Goal: Information Seeking & Learning: Find specific fact

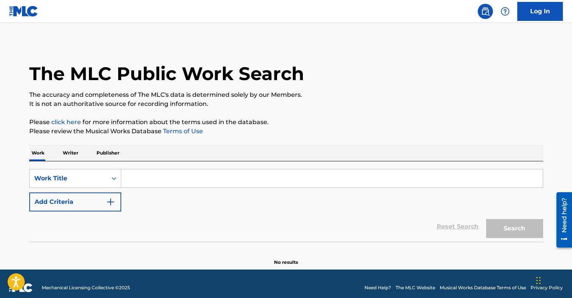
click at [191, 179] on input "Search Form" at bounding box center [331, 178] width 421 height 18
click at [112, 182] on div "Search Form" at bounding box center [114, 178] width 14 height 18
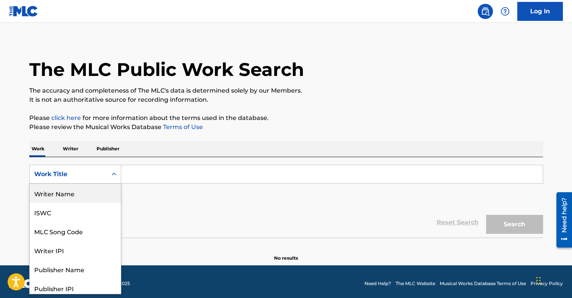
click at [84, 192] on div "Writer Name" at bounding box center [75, 193] width 91 height 19
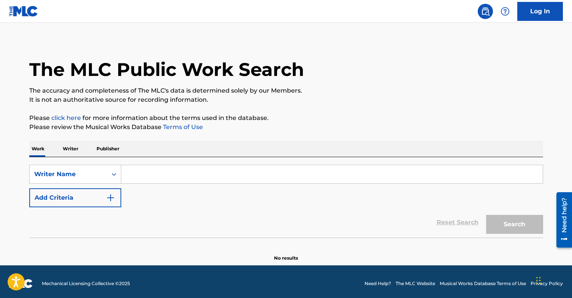
click at [160, 165] on div "SearchWithCriteria869d4d0e-0760-49d4-9aa4-926110739f5e Writer Name Add Criteria…" at bounding box center [286, 197] width 514 height 81
click at [161, 173] on input "Search Form" at bounding box center [331, 174] width 421 height 18
click at [73, 145] on p "Writer" at bounding box center [70, 149] width 20 height 16
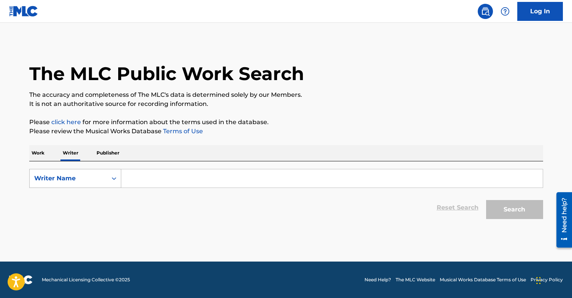
click at [95, 179] on div "Writer Name" at bounding box center [68, 178] width 68 height 9
click at [152, 176] on input "Search Form" at bounding box center [331, 178] width 421 height 18
type input "[PERSON_NAME]"
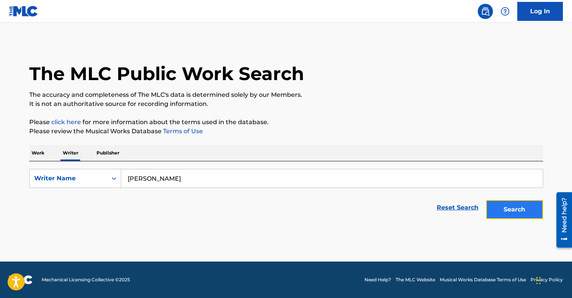
click at [519, 207] on button "Search" at bounding box center [514, 209] width 57 height 19
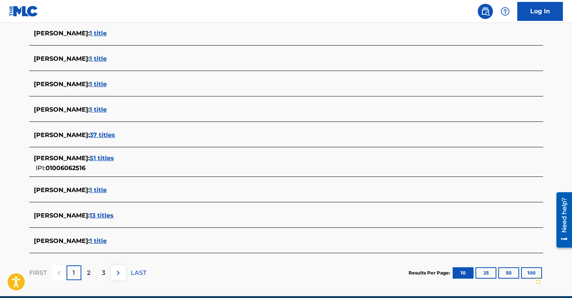
scroll to position [257, 0]
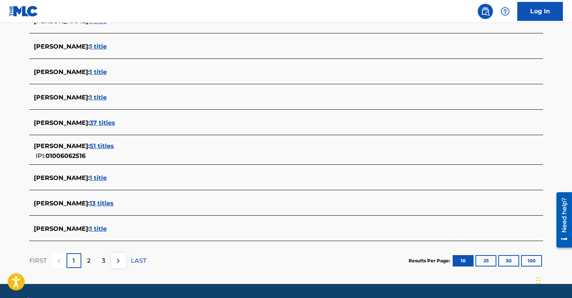
click at [176, 173] on div "[PERSON_NAME] : 1 title" at bounding box center [286, 179] width 514 height 18
click at [107, 176] on span "1 title" at bounding box center [98, 177] width 17 height 7
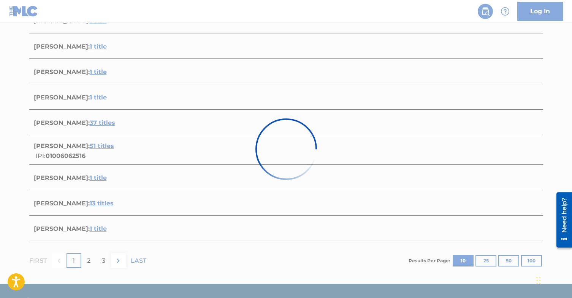
scroll to position [92, 0]
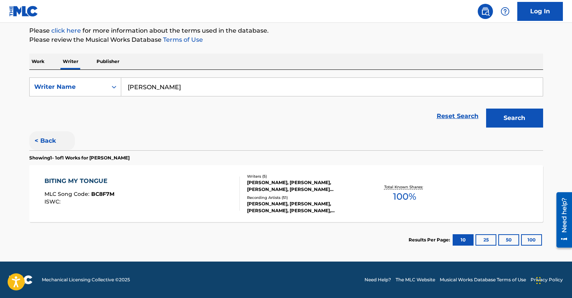
click at [46, 138] on button "< Back" at bounding box center [52, 140] width 46 height 19
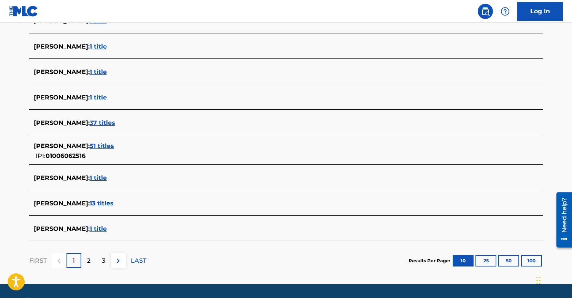
scroll to position [280, 0]
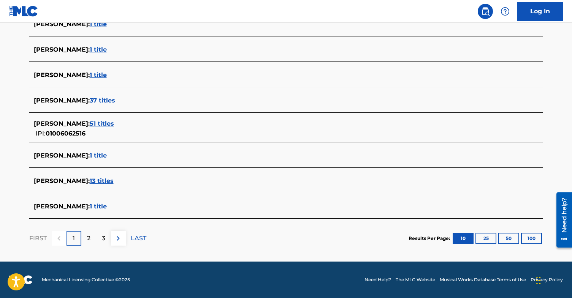
click at [109, 183] on span "13 titles" at bounding box center [102, 180] width 24 height 7
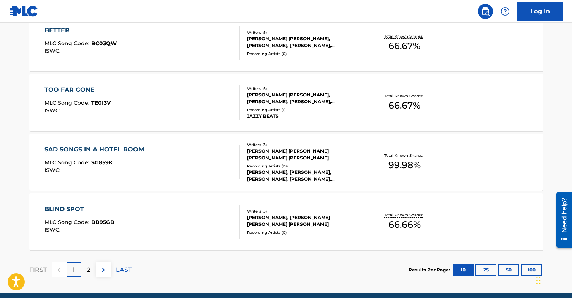
scroll to position [632, 0]
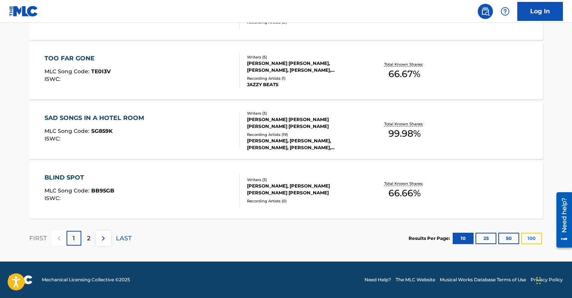
click at [525, 239] on button "100" at bounding box center [531, 238] width 21 height 11
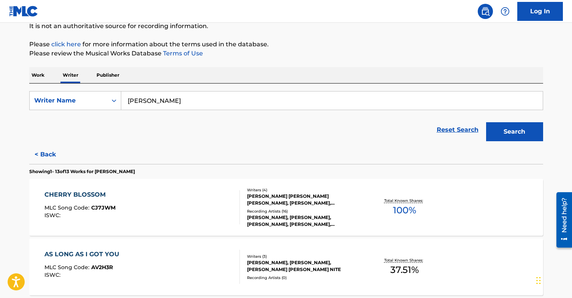
scroll to position [77, 0]
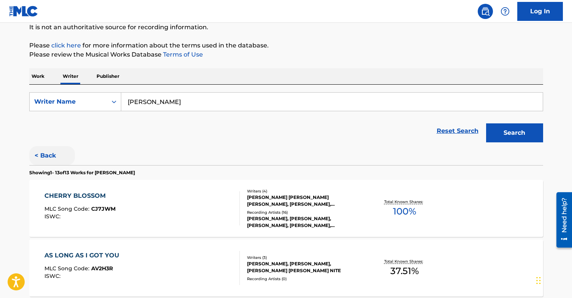
click at [45, 151] on button "< Back" at bounding box center [52, 155] width 46 height 19
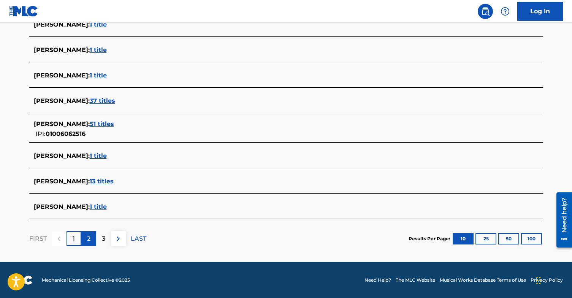
click at [89, 234] on p "2" at bounding box center [88, 238] width 3 height 9
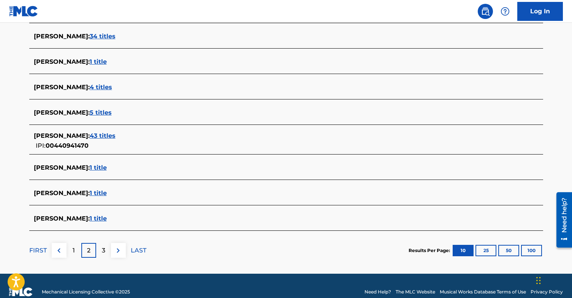
scroll to position [275, 0]
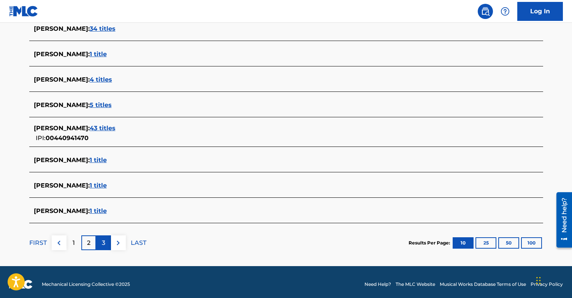
click at [103, 246] on p "3" at bounding box center [103, 243] width 3 height 9
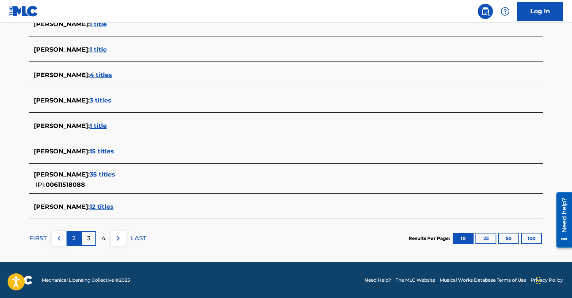
click at [70, 241] on div "2" at bounding box center [73, 238] width 15 height 15
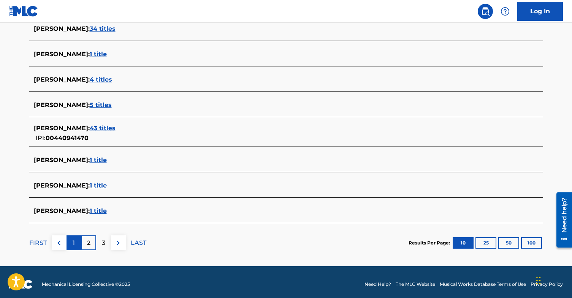
click at [70, 241] on div "1" at bounding box center [73, 243] width 15 height 15
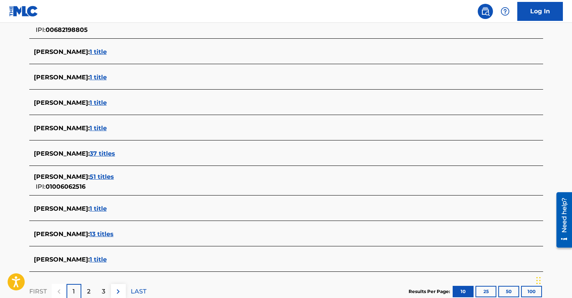
scroll to position [233, 0]
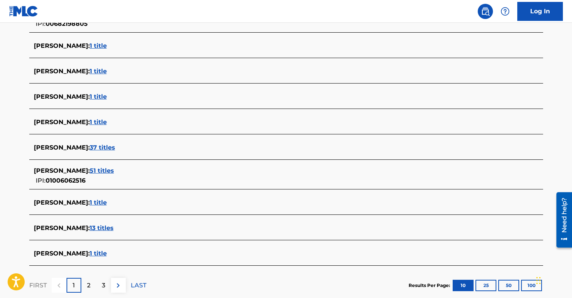
click at [90, 148] on span "37 titles" at bounding box center [102, 147] width 25 height 7
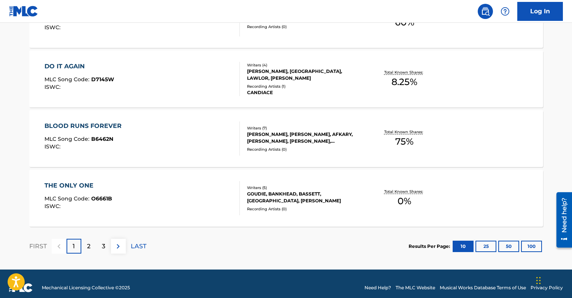
scroll to position [632, 0]
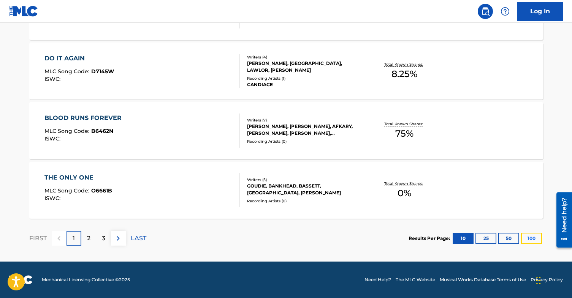
click at [528, 235] on button "100" at bounding box center [531, 238] width 21 height 11
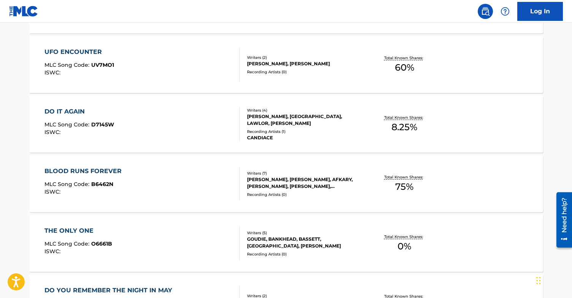
scroll to position [579, 0]
click at [75, 174] on div "BLOOD RUNS FOREVER" at bounding box center [84, 170] width 81 height 9
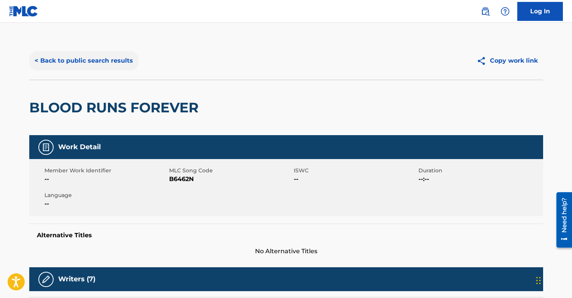
click at [42, 66] on button "< Back to public search results" at bounding box center [83, 60] width 109 height 19
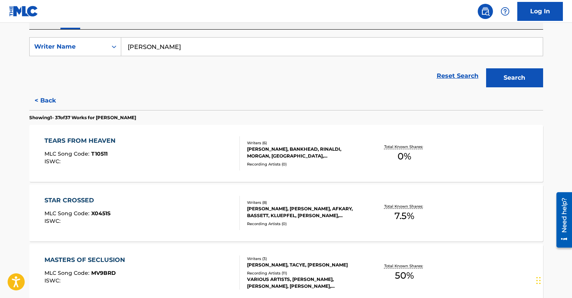
scroll to position [135, 0]
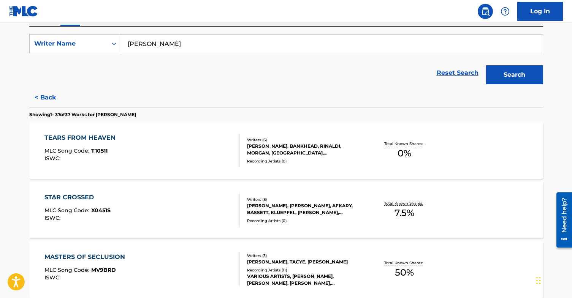
click at [101, 162] on div "TEARS FROM HEAVEN MLC Song Code : T10511 ISWC :" at bounding box center [81, 150] width 75 height 34
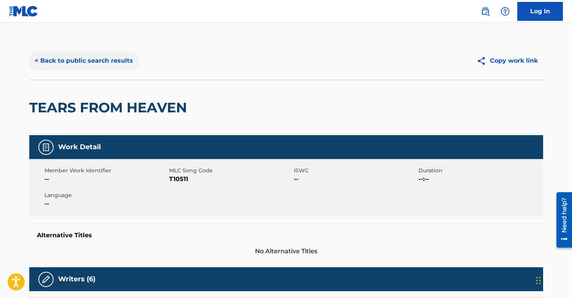
click at [92, 58] on button "< Back to public search results" at bounding box center [83, 60] width 109 height 19
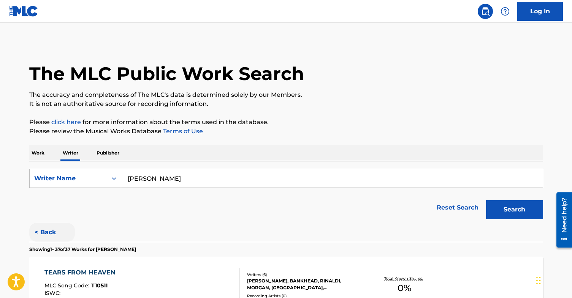
click at [45, 230] on button "< Back" at bounding box center [52, 232] width 46 height 19
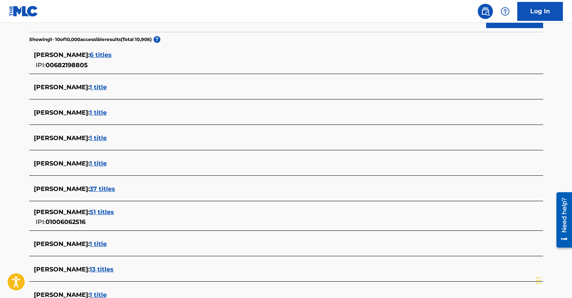
scroll to position [192, 0]
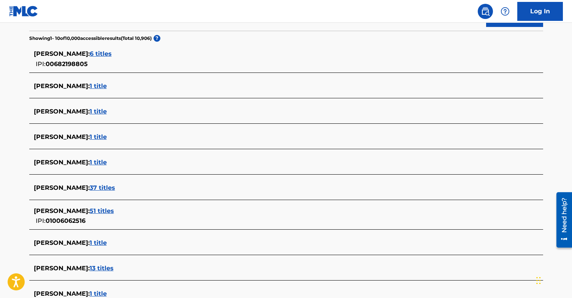
click at [113, 212] on span "51 titles" at bounding box center [102, 210] width 24 height 7
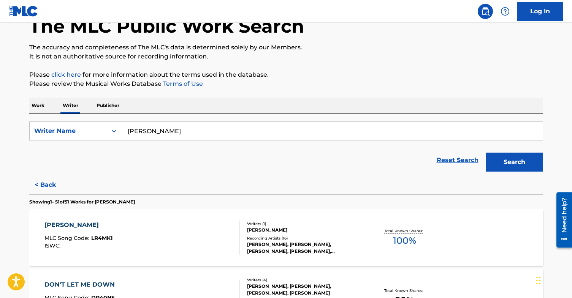
scroll to position [0, 0]
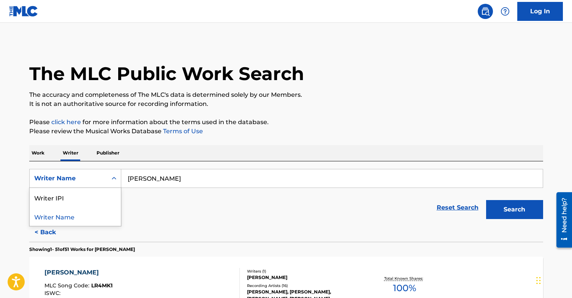
click at [77, 180] on div "Writer Name" at bounding box center [68, 178] width 68 height 9
click at [112, 153] on p "Publisher" at bounding box center [107, 153] width 27 height 16
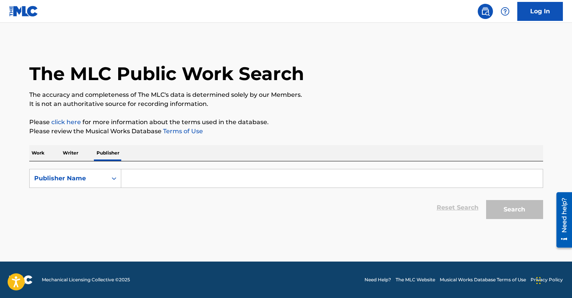
click at [138, 172] on input "Search Form" at bounding box center [331, 178] width 421 height 18
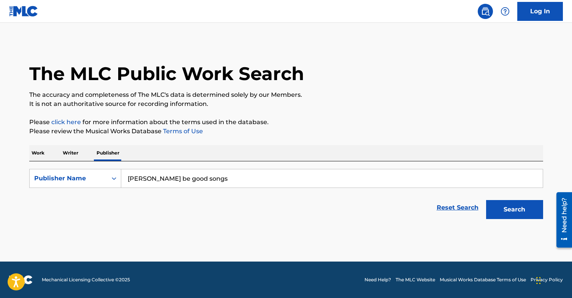
type input "[PERSON_NAME] be good songs"
click at [486, 200] on button "Search" at bounding box center [514, 209] width 57 height 19
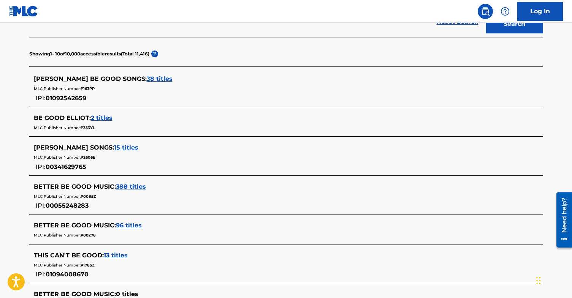
scroll to position [187, 0]
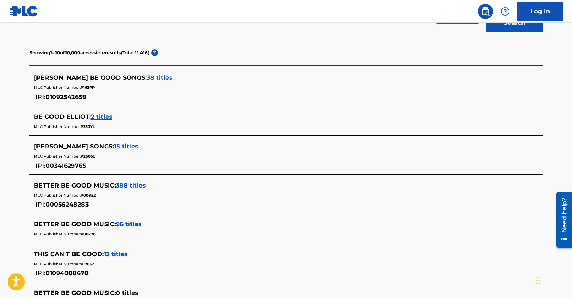
click at [147, 77] on span "38 titles" at bounding box center [160, 77] width 26 height 7
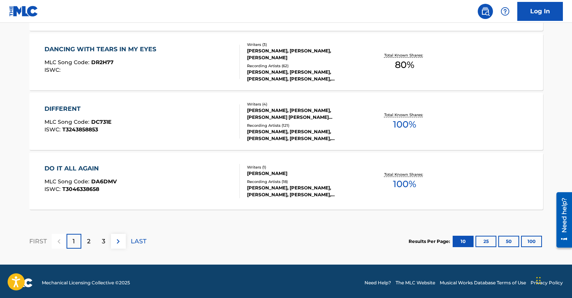
scroll to position [663, 0]
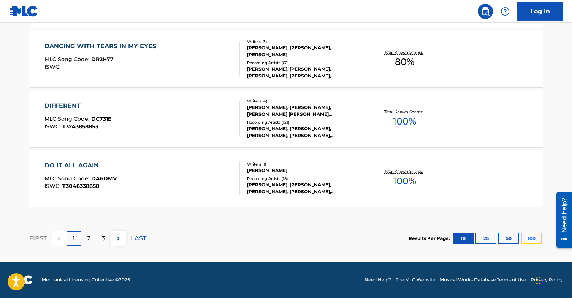
click at [530, 239] on button "100" at bounding box center [531, 238] width 21 height 11
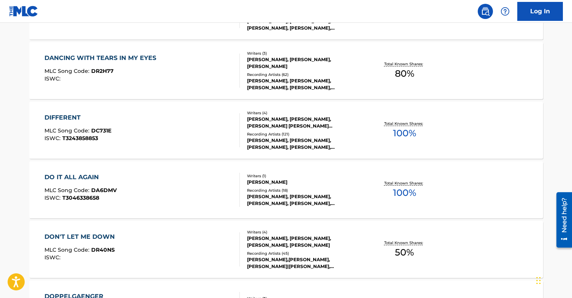
scroll to position [532, 0]
